Goal: Navigation & Orientation: Find specific page/section

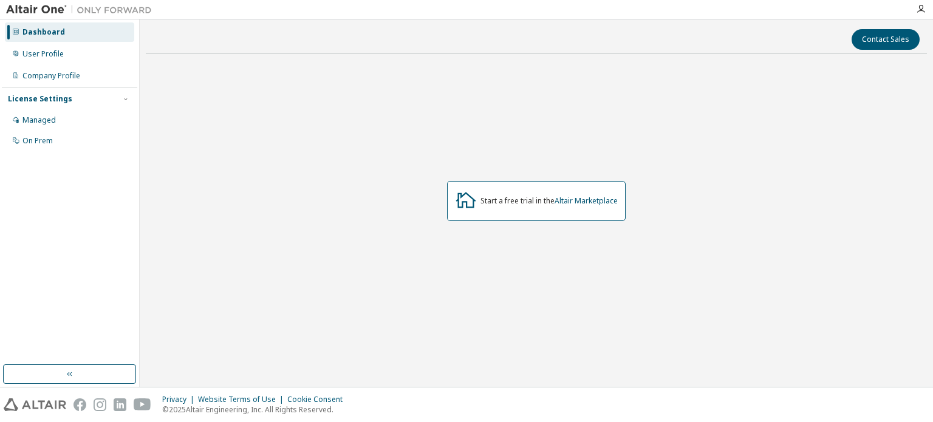
click at [496, 205] on div "Start a free trial in the Altair Marketplace" at bounding box center [549, 201] width 137 height 10
click at [463, 202] on icon at bounding box center [466, 200] width 22 height 22
